Goal: Task Accomplishment & Management: Use online tool/utility

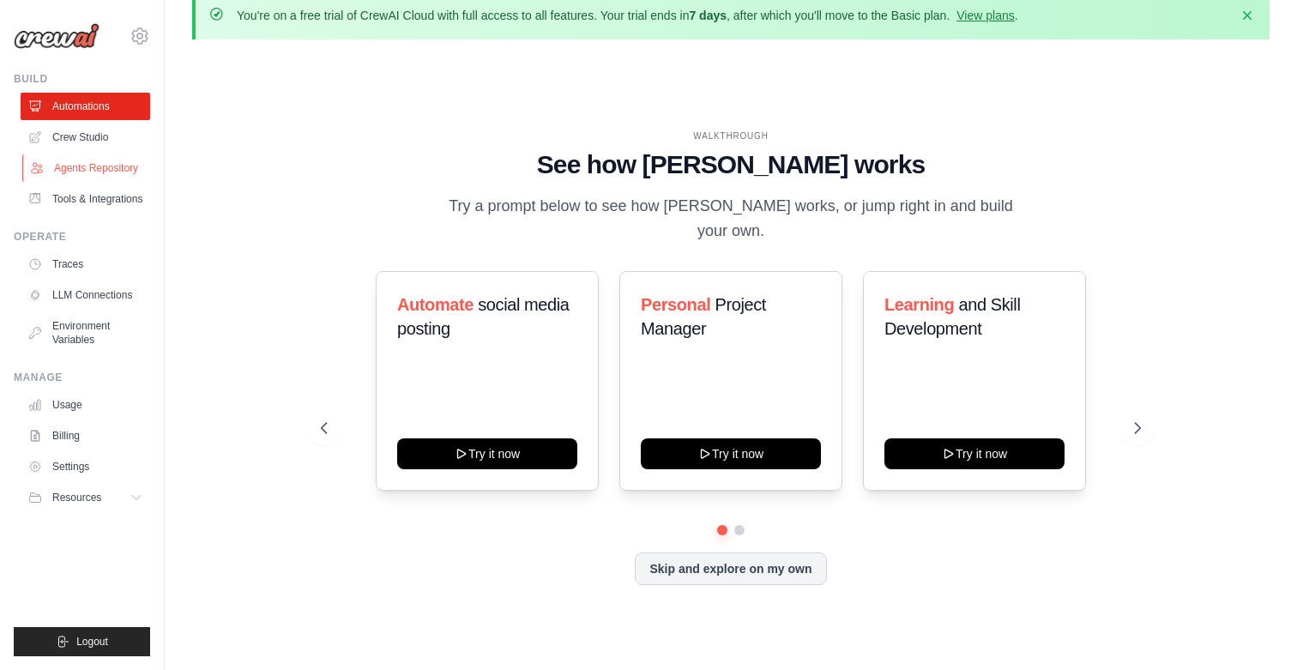
click at [124, 174] on link "Agents Repository" at bounding box center [87, 167] width 130 height 27
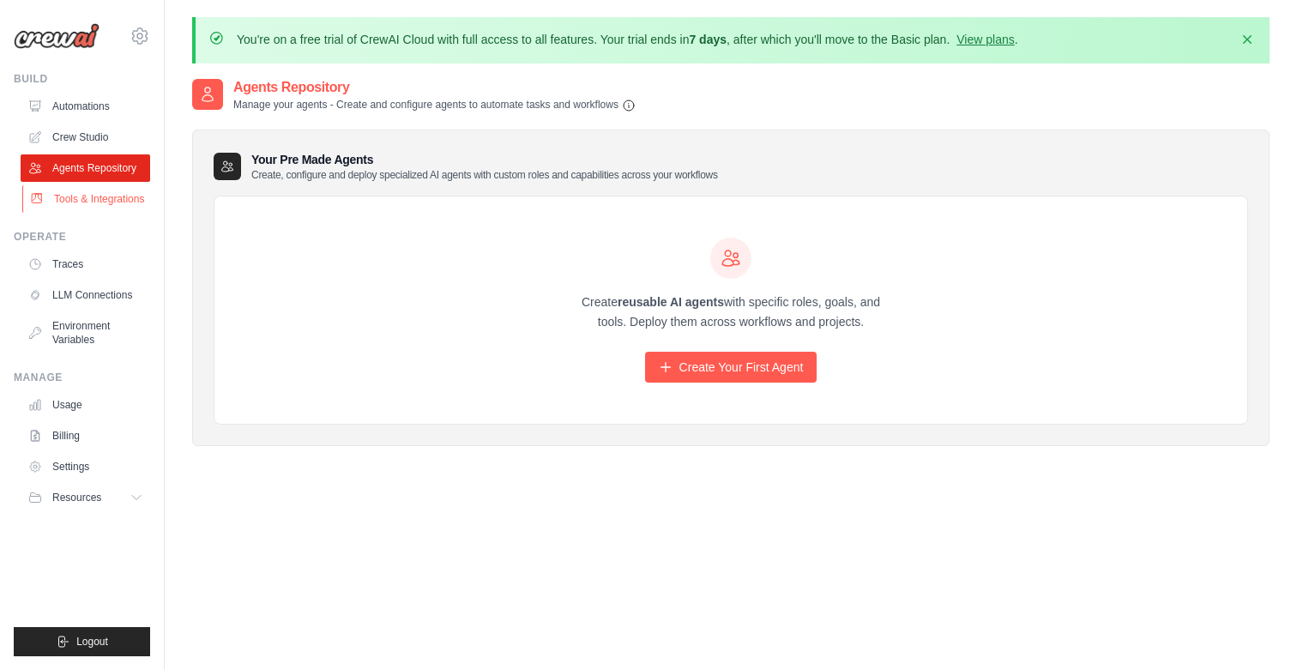
click at [113, 202] on link "Tools & Integrations" at bounding box center [87, 198] width 130 height 27
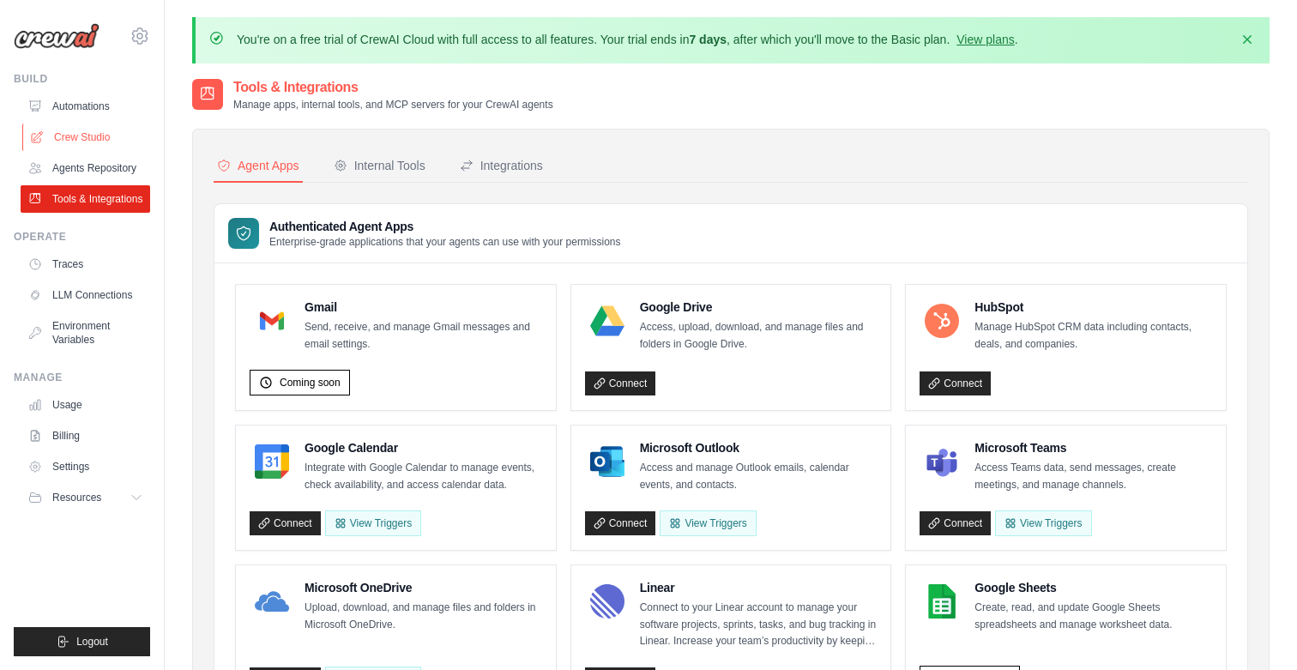
click at [78, 127] on link "Crew Studio" at bounding box center [87, 137] width 130 height 27
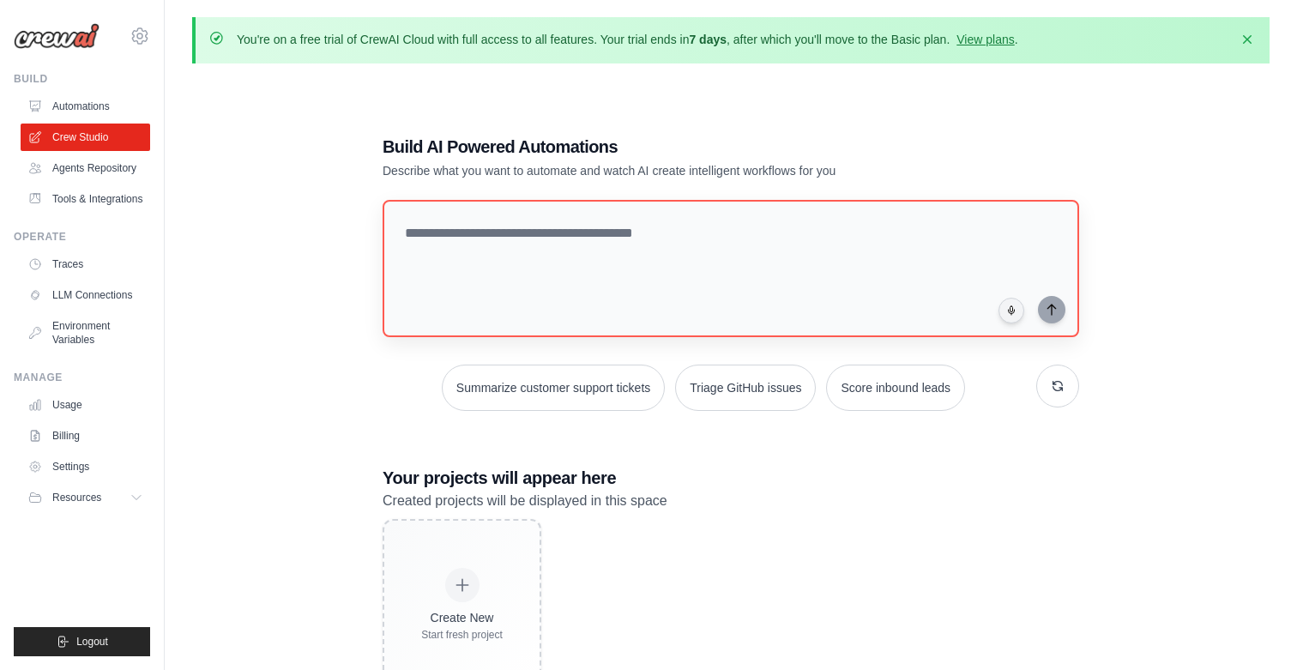
scroll to position [94, 0]
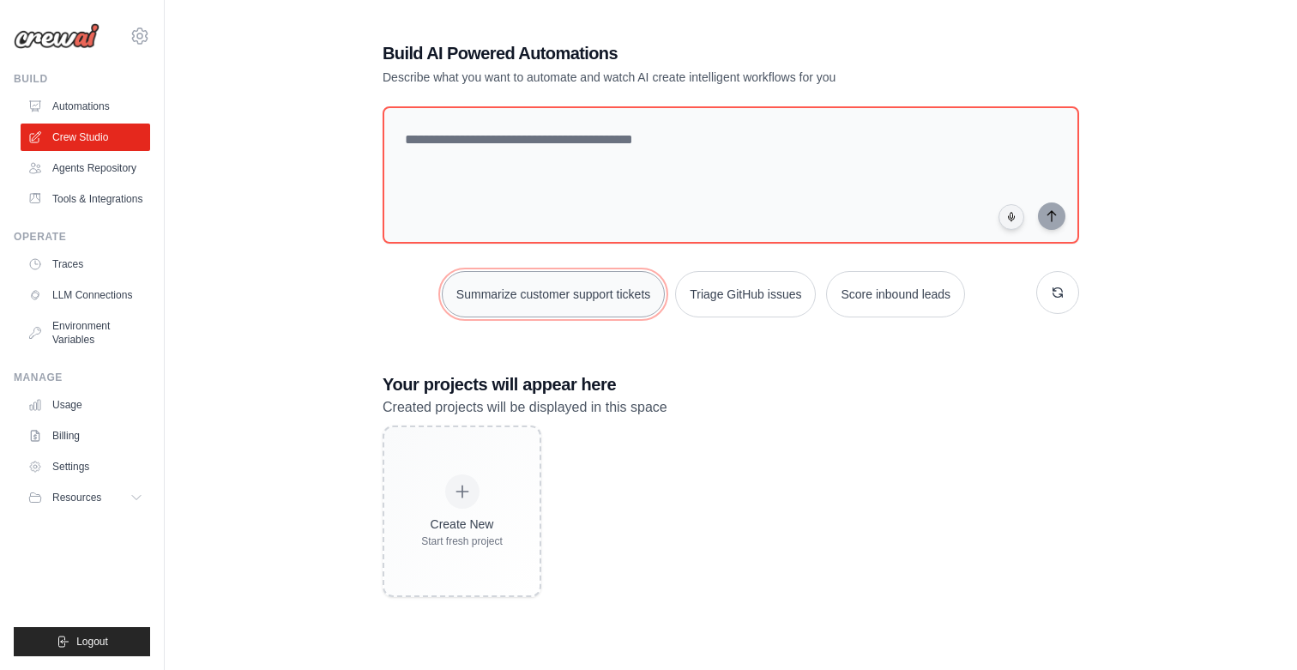
click at [565, 287] on button "Summarize customer support tickets" at bounding box center [553, 294] width 223 height 46
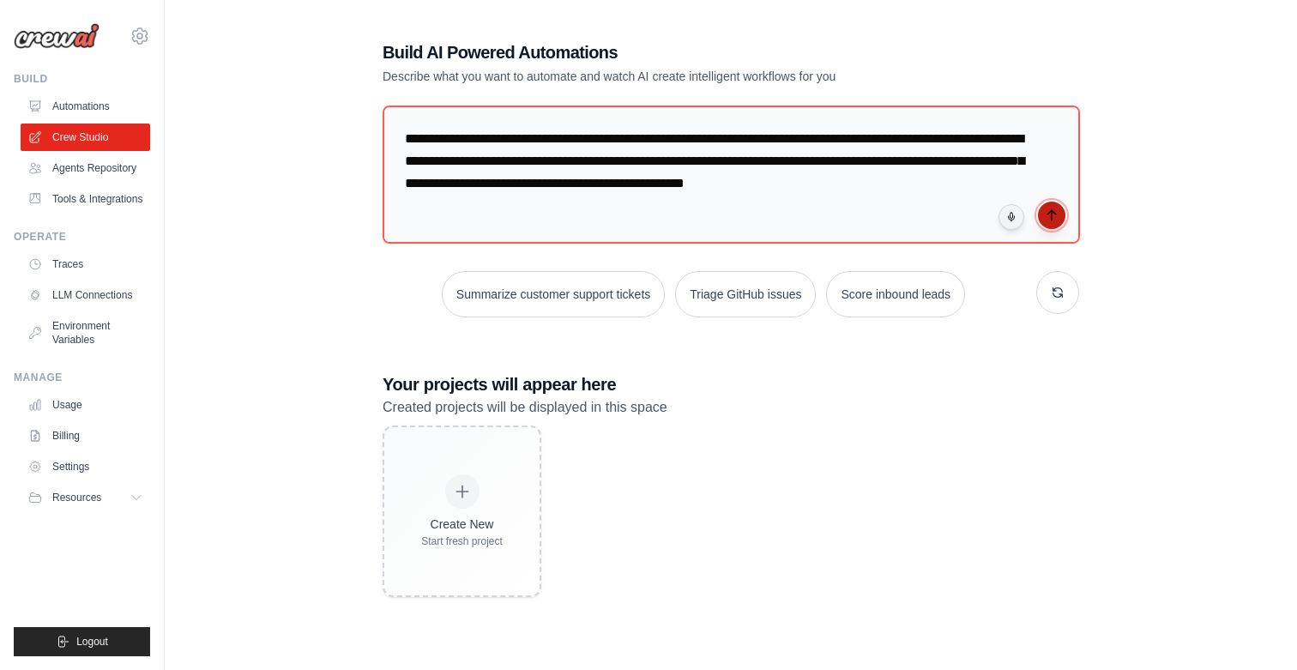
click at [1052, 205] on button "submit" at bounding box center [1051, 215] width 27 height 27
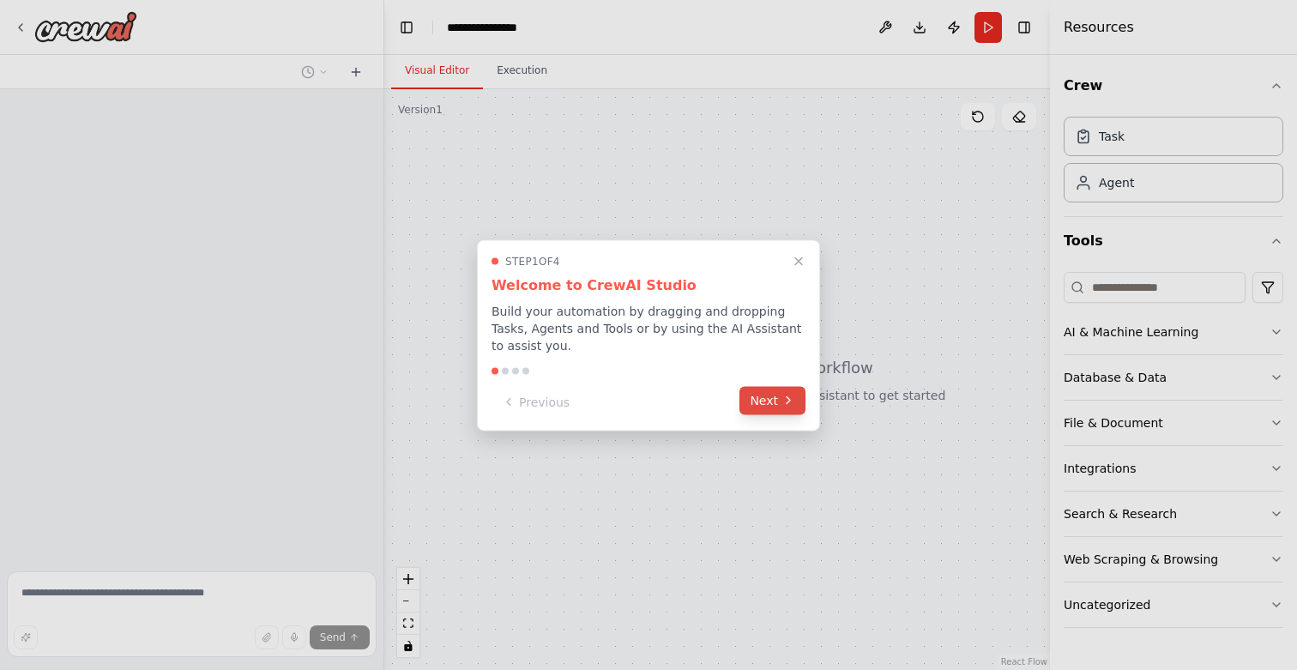
click at [770, 409] on button "Next" at bounding box center [773, 400] width 66 height 28
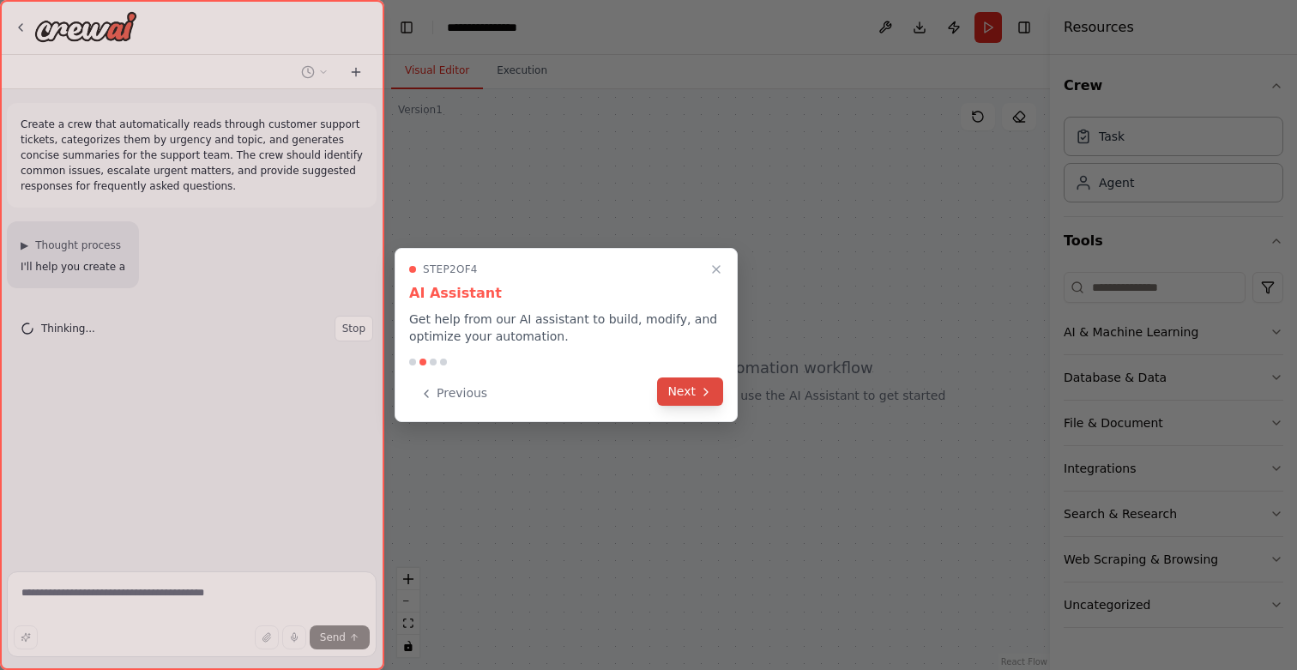
click at [713, 402] on button "Next" at bounding box center [690, 391] width 66 height 28
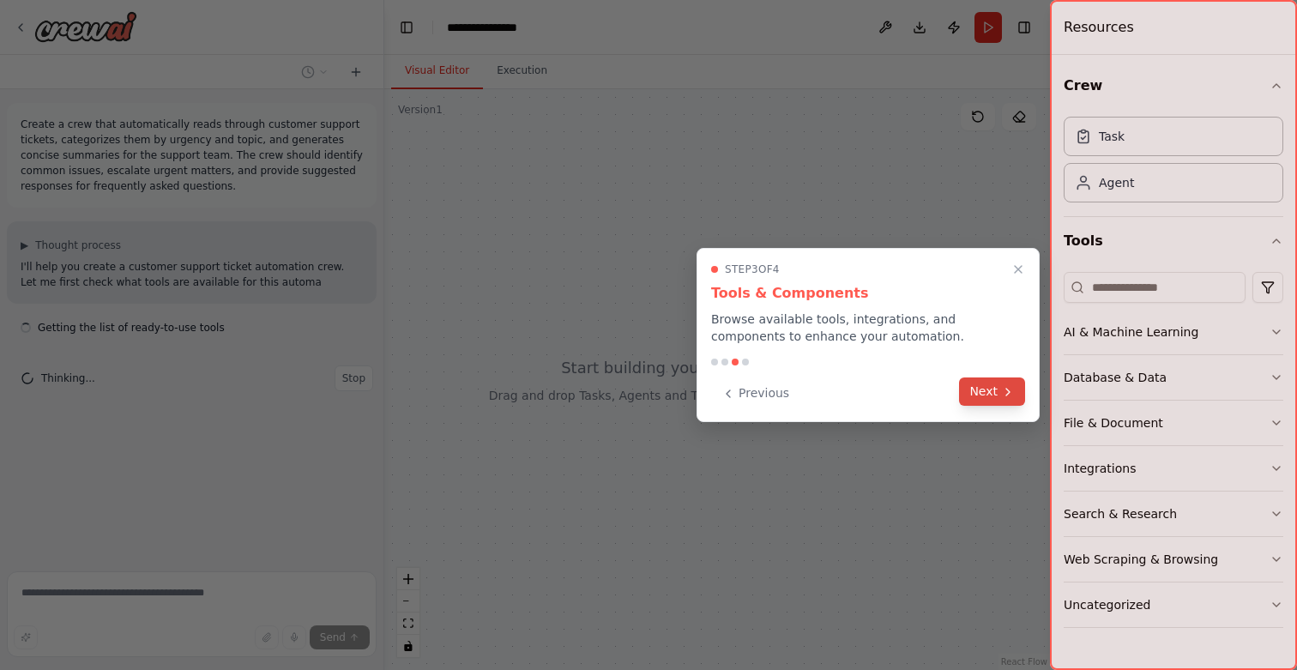
click at [1017, 395] on button "Next" at bounding box center [992, 391] width 66 height 28
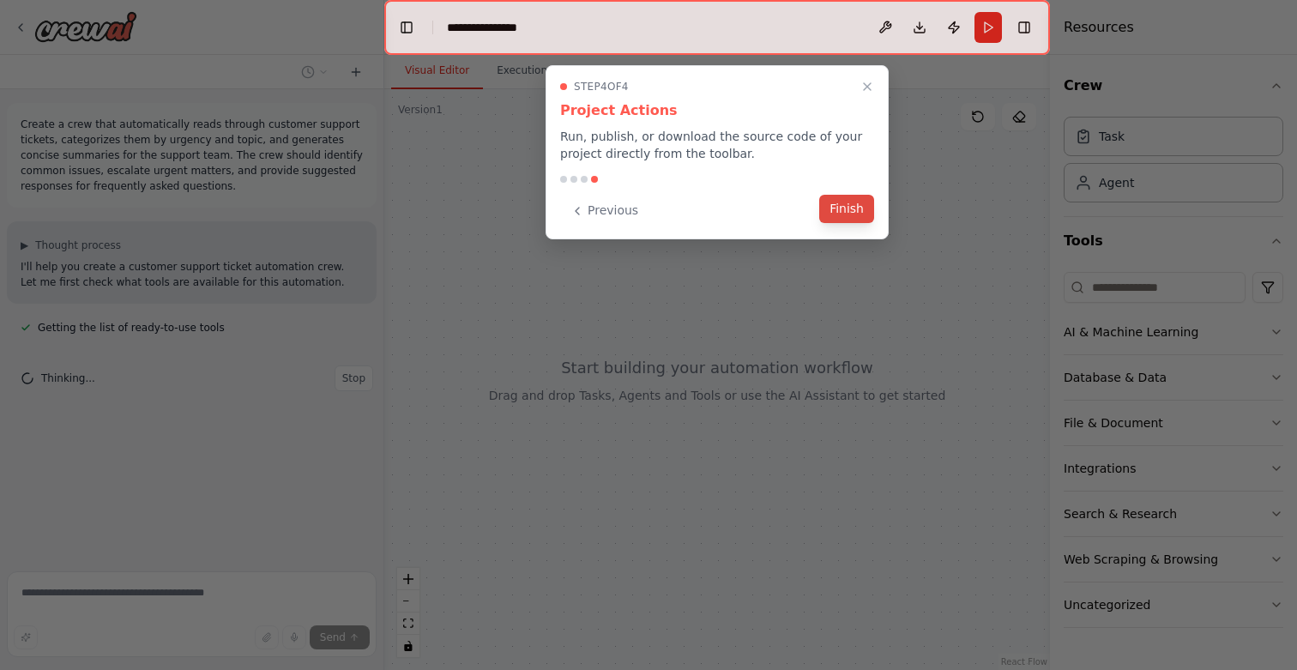
click at [867, 216] on button "Finish" at bounding box center [846, 209] width 55 height 28
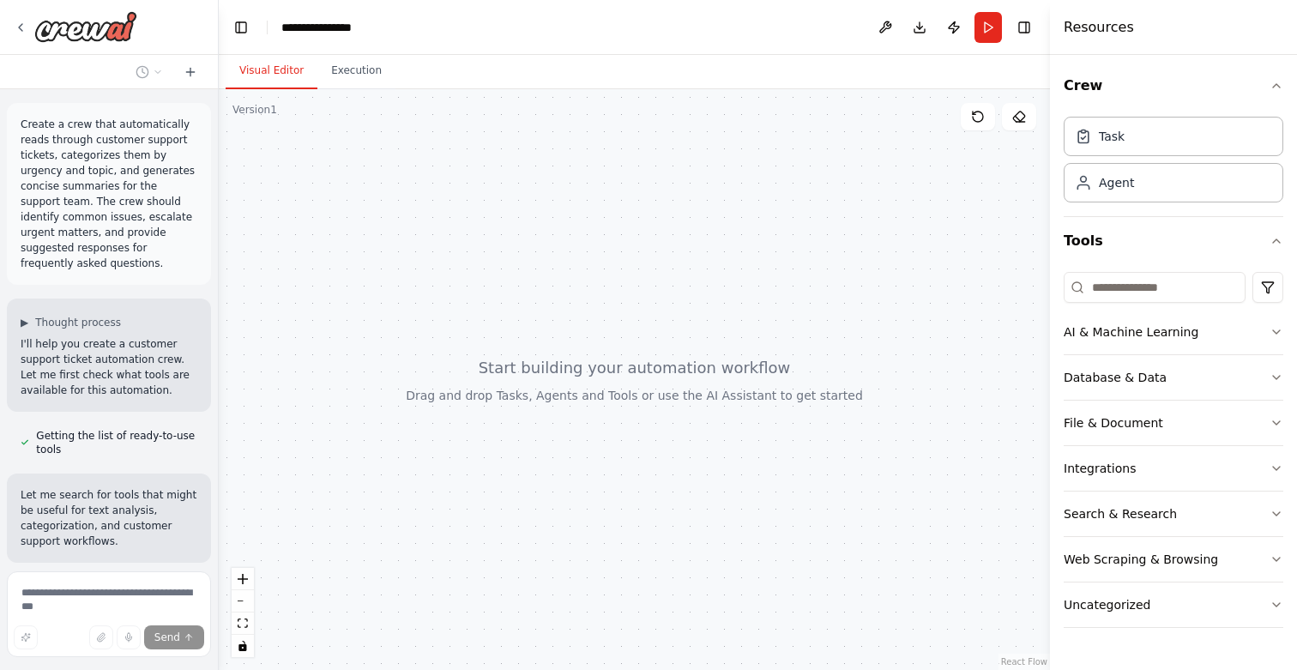
drag, startPoint x: 383, startPoint y: 360, endPoint x: 217, endPoint y: 370, distance: 166.7
click at [217, 370] on div "**********" at bounding box center [648, 335] width 1297 height 670
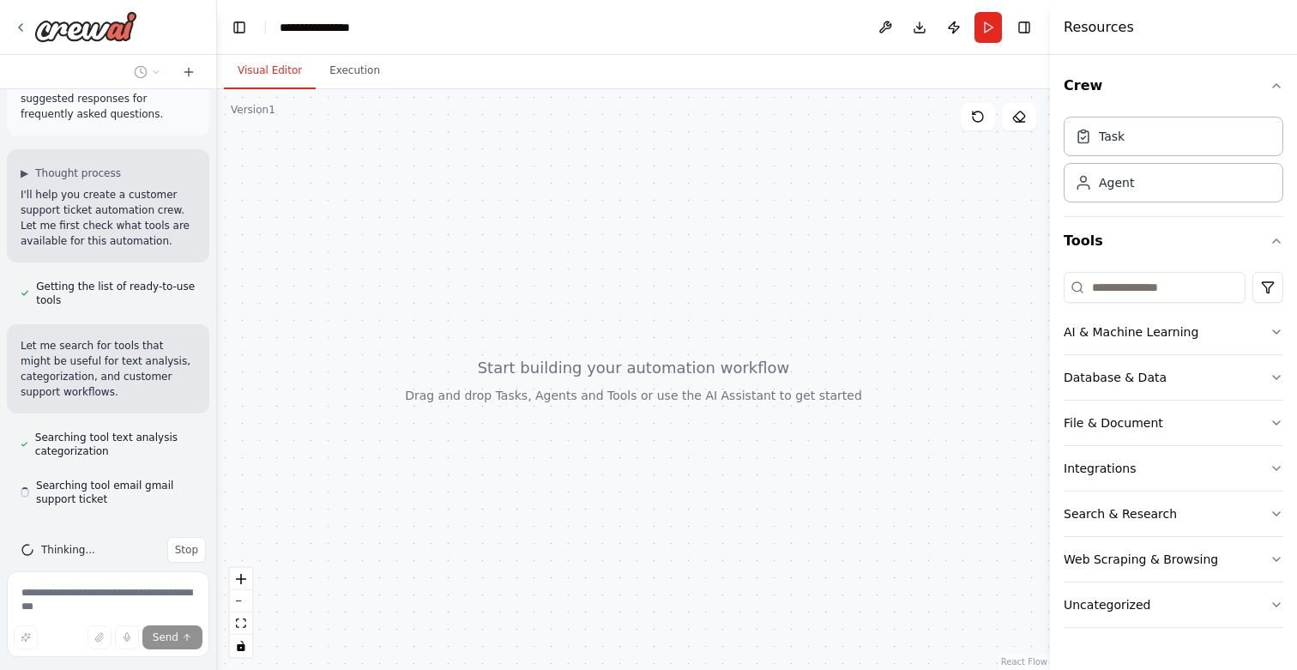
scroll to position [174, 0]
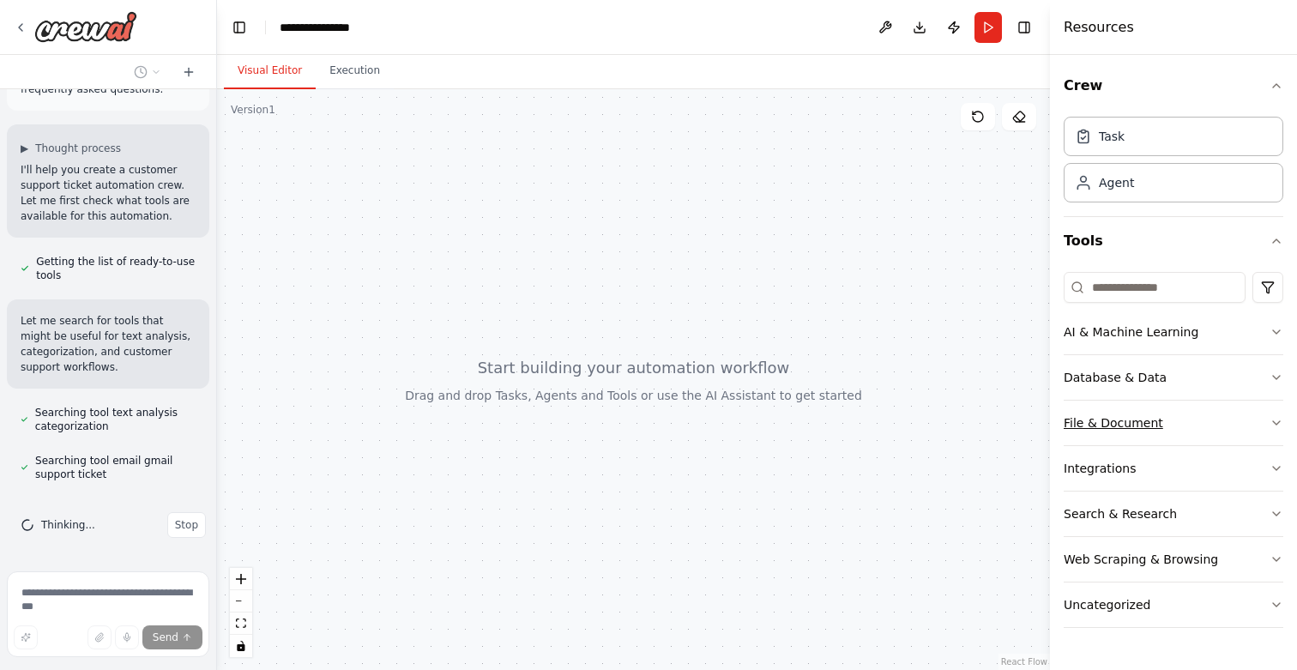
click at [1253, 424] on button "File & Document" at bounding box center [1174, 423] width 220 height 45
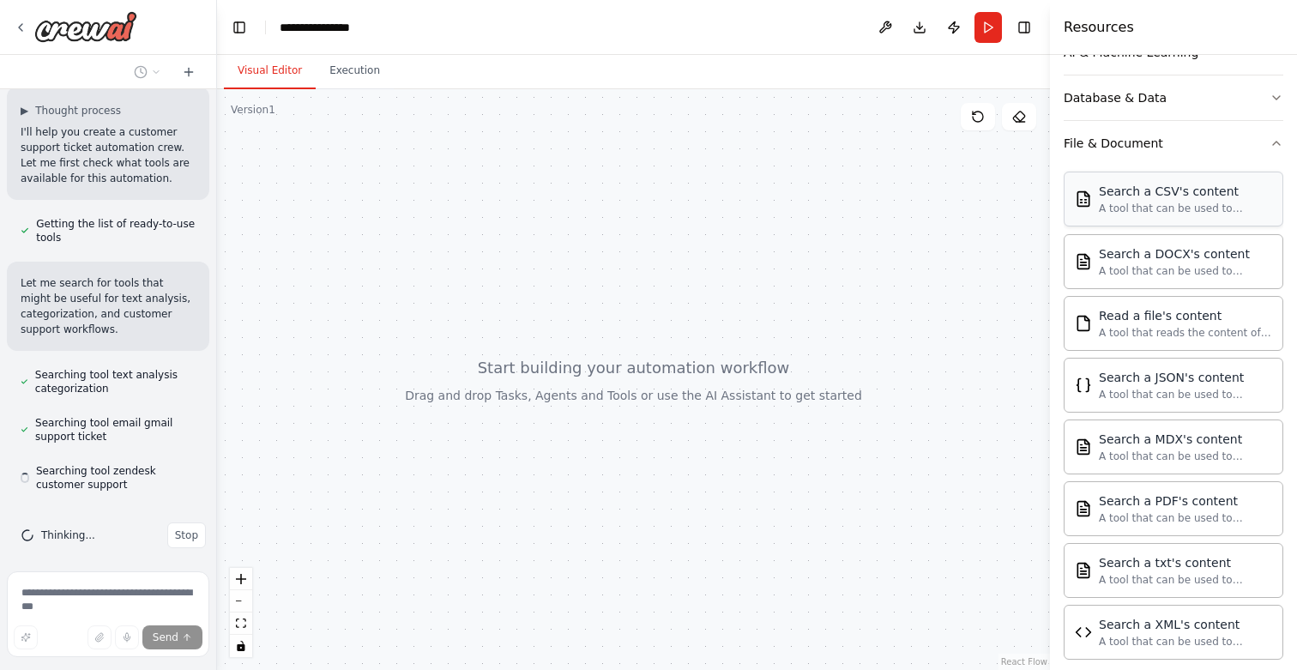
scroll to position [222, 0]
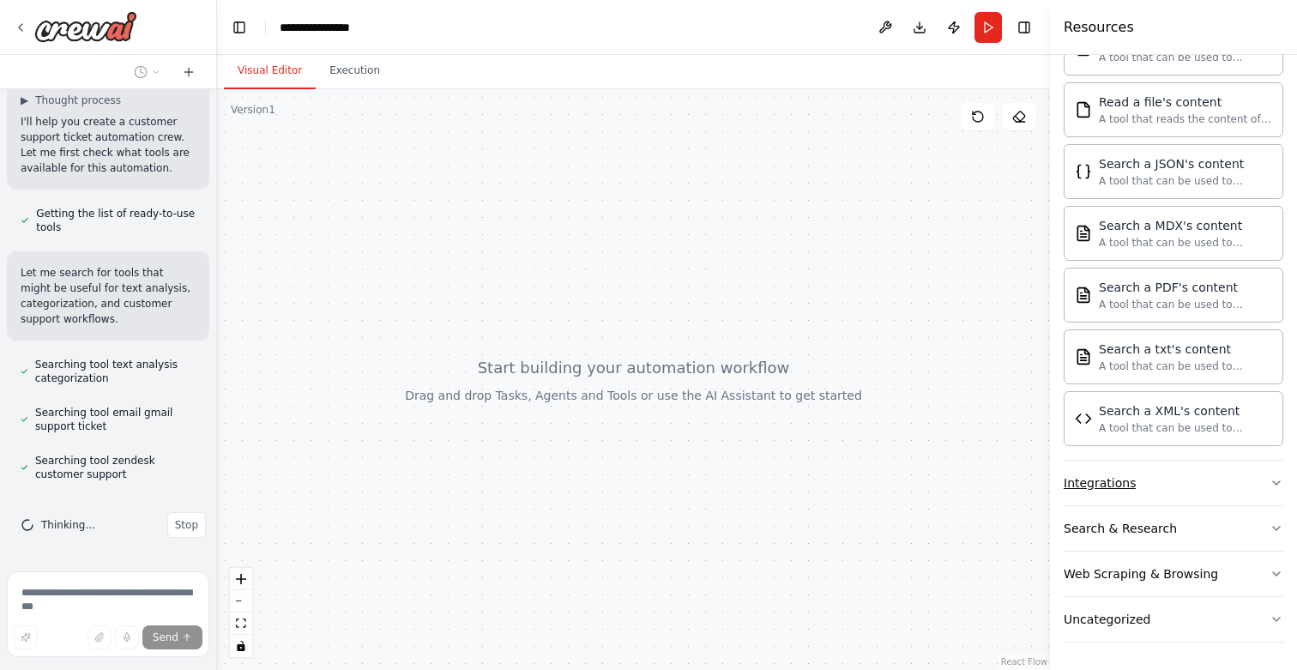
click at [1211, 491] on button "Integrations" at bounding box center [1174, 483] width 220 height 45
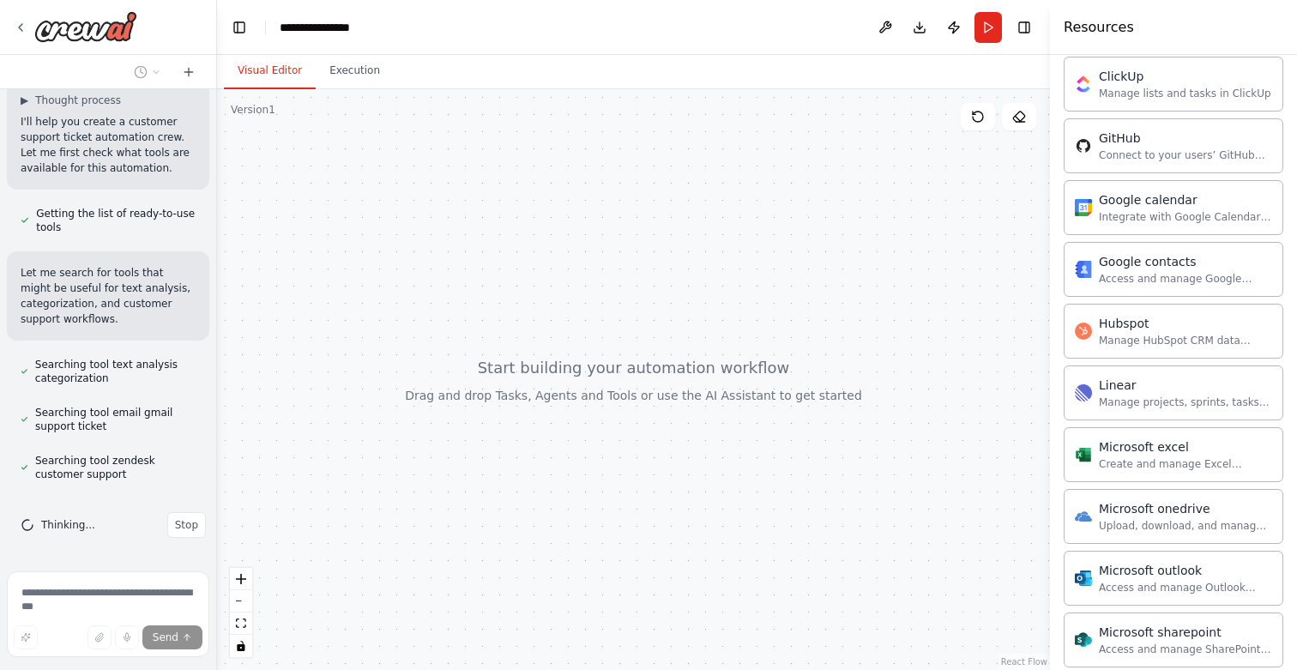
scroll to position [1557, 0]
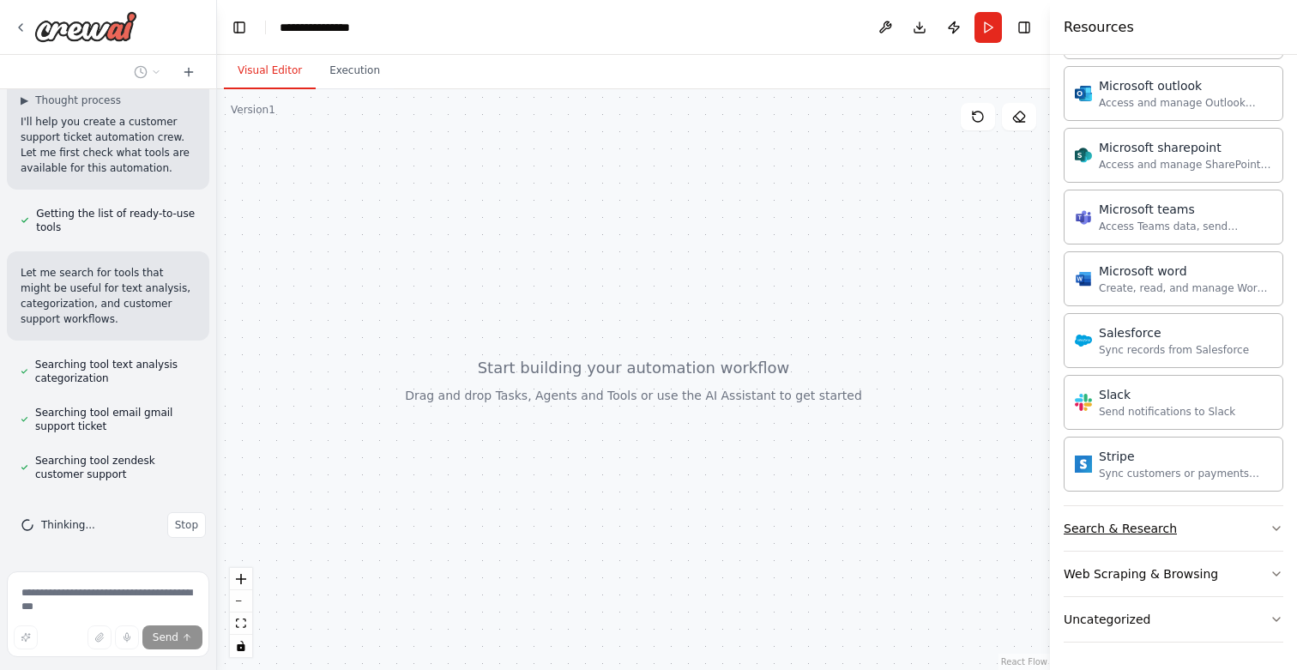
click at [1205, 522] on button "Search & Research" at bounding box center [1174, 528] width 220 height 45
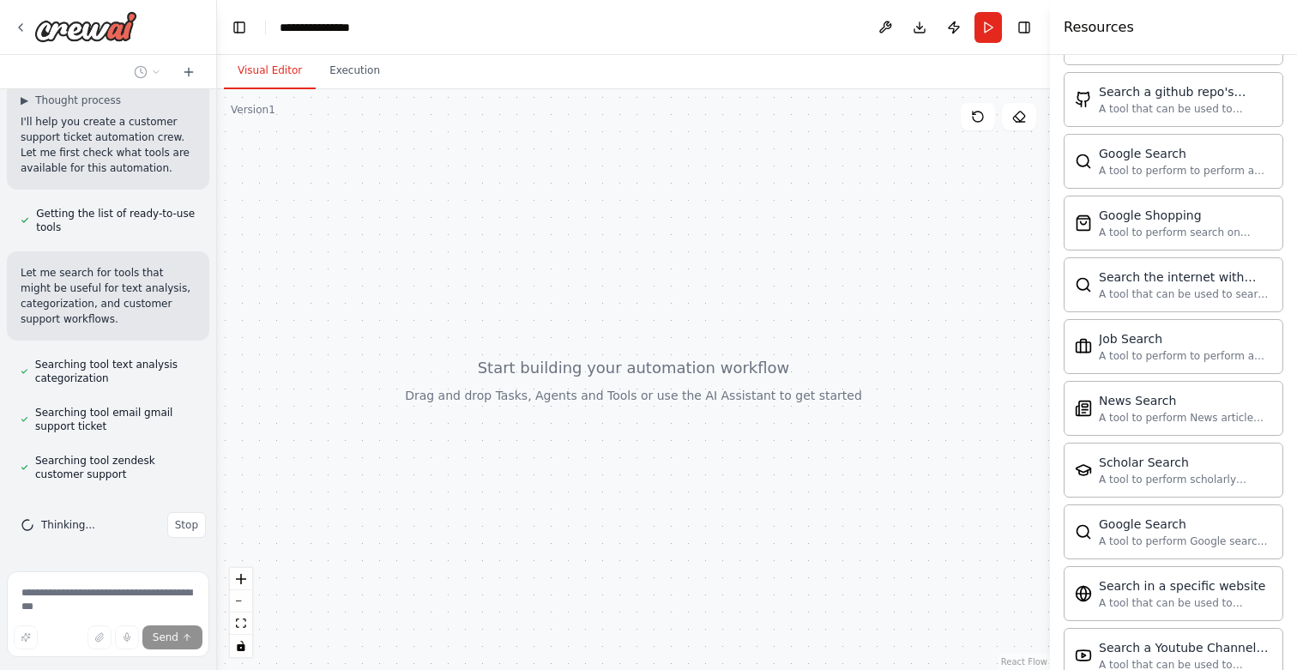
scroll to position [2436, 0]
